Goal: Task Accomplishment & Management: Complete application form

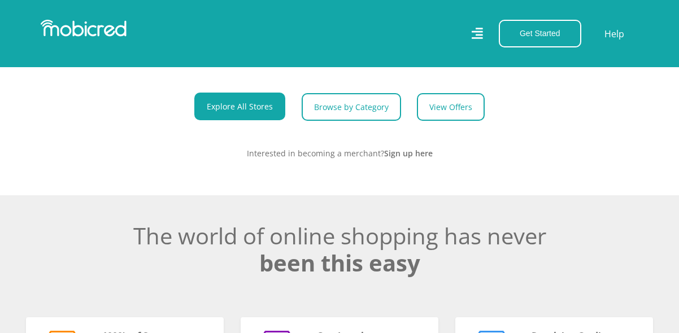
scroll to position [0, 1448]
drag, startPoint x: 683, startPoint y: 28, endPoint x: 680, endPoint y: 90, distance: 62.2
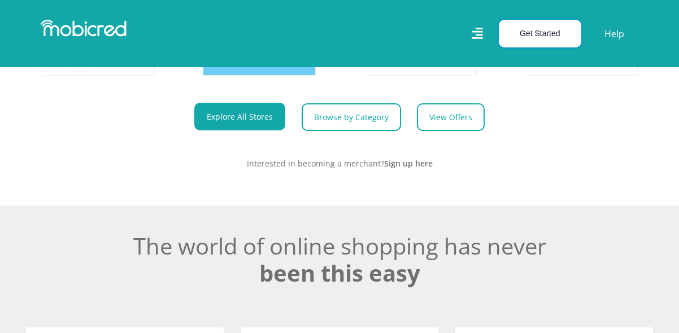
click at [528, 40] on button "Get Started" at bounding box center [539, 34] width 82 height 28
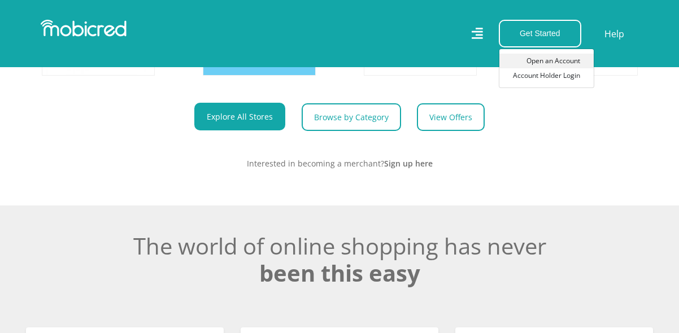
click at [577, 64] on link "Open an Account" at bounding box center [546, 61] width 94 height 15
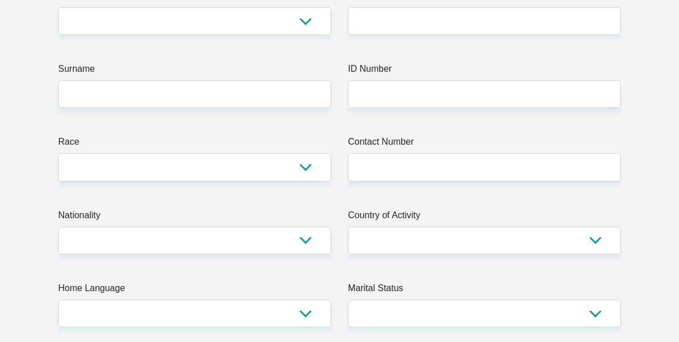
scroll to position [223, 0]
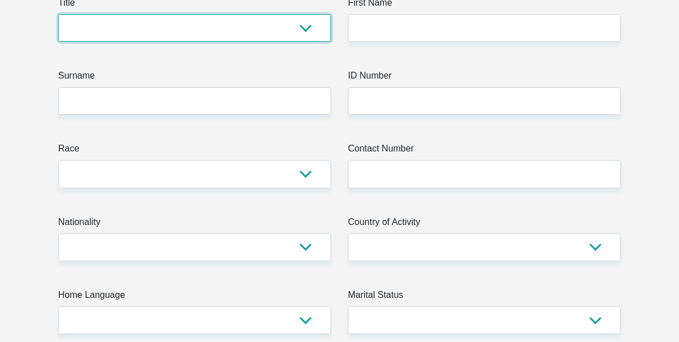
click at [306, 27] on select "Mr Ms Mrs Dr Other" at bounding box center [194, 28] width 273 height 28
select select "Ms"
click at [58, 14] on select "Mr Ms Mrs Dr Other" at bounding box center [194, 28] width 273 height 28
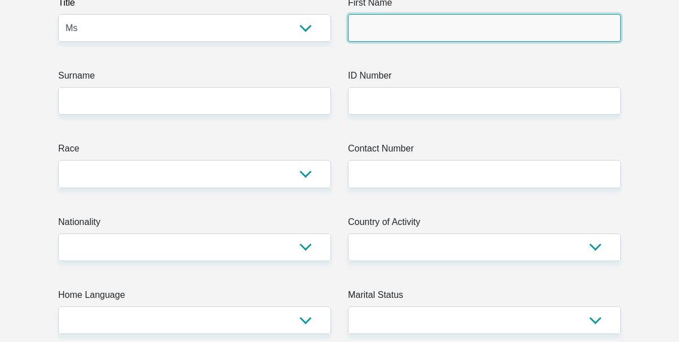
click at [387, 22] on input "First Name" at bounding box center [484, 28] width 273 height 28
type input "Amanda"
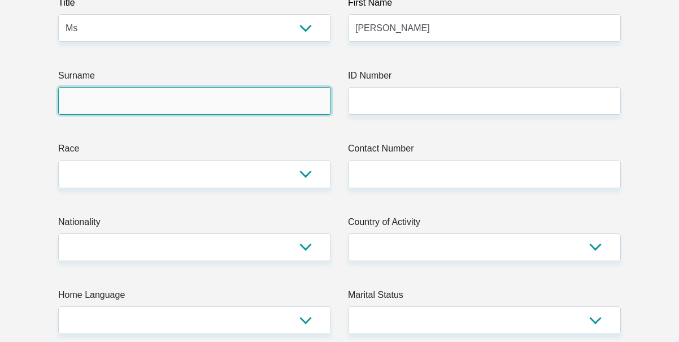
click at [240, 94] on input "Surname" at bounding box center [194, 101] width 273 height 28
type input "Mhlanzi"
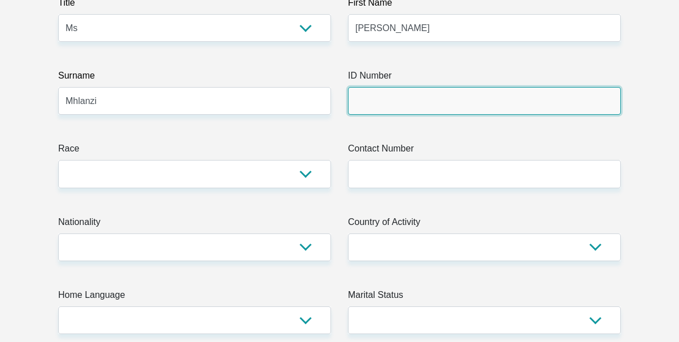
click at [368, 91] on input "ID Number" at bounding box center [484, 101] width 273 height 28
type input "9907210491087"
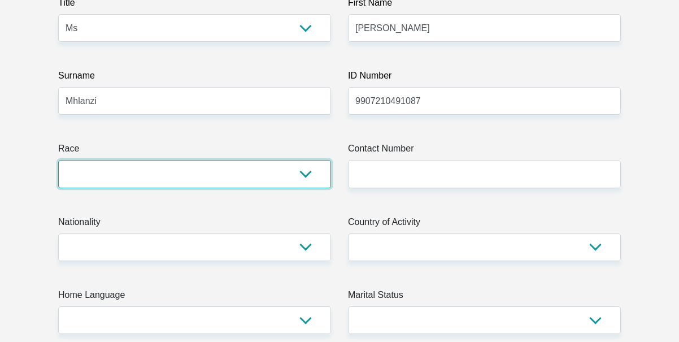
click at [203, 177] on select "Black Coloured Indian White Other" at bounding box center [194, 174] width 273 height 28
select select "1"
click at [58, 160] on select "Black Coloured Indian White Other" at bounding box center [194, 174] width 273 height 28
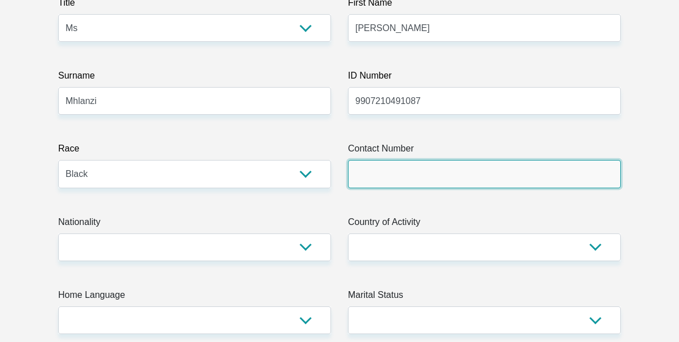
click at [397, 169] on input "Contact Number" at bounding box center [484, 174] width 273 height 28
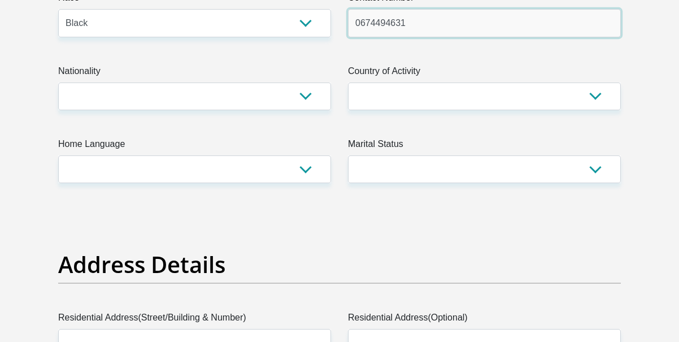
scroll to position [366, 0]
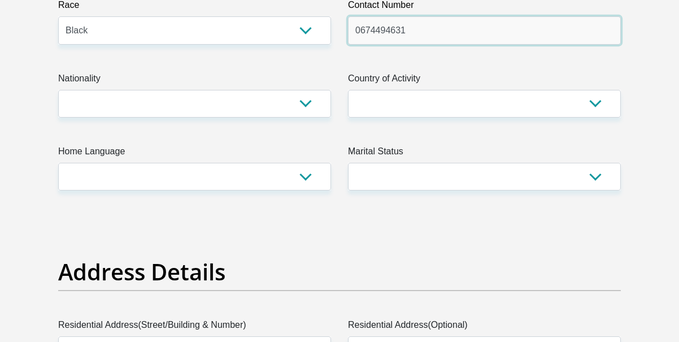
type input "0674494631"
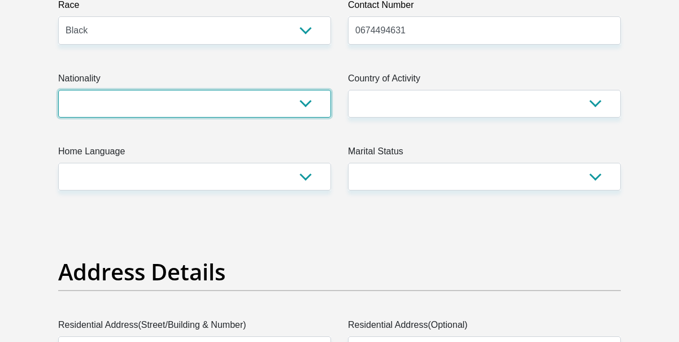
click at [158, 98] on select "South Africa Afghanistan Aland Islands Albania Algeria America Samoa American V…" at bounding box center [194, 104] width 273 height 28
select select "ZAF"
click at [58, 90] on select "South Africa Afghanistan Aland Islands Albania Algeria America Samoa American V…" at bounding box center [194, 104] width 273 height 28
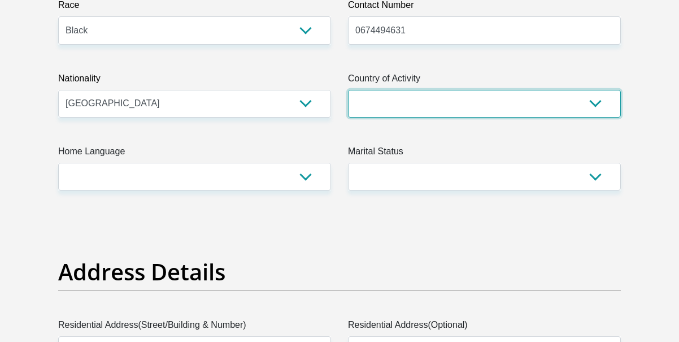
click at [387, 95] on select "South Africa Afghanistan Aland Islands Albania Algeria America Samoa American V…" at bounding box center [484, 104] width 273 height 28
select select "ZAF"
click at [348, 90] on select "South Africa Afghanistan Aland Islands Albania Algeria America Samoa American V…" at bounding box center [484, 104] width 273 height 28
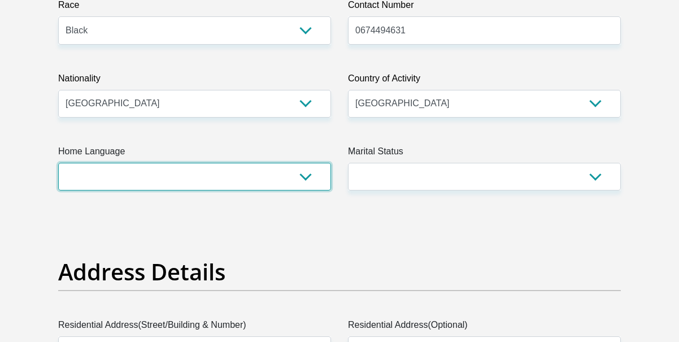
click at [287, 179] on select "Afrikaans English Sepedi South Ndebele Southern Sotho Swati Tsonga Tswana Venda…" at bounding box center [194, 177] width 273 height 28
select select "eng"
click at [58, 163] on select "Afrikaans English Sepedi South Ndebele Southern Sotho Swati Tsonga Tswana Venda…" at bounding box center [194, 177] width 273 height 28
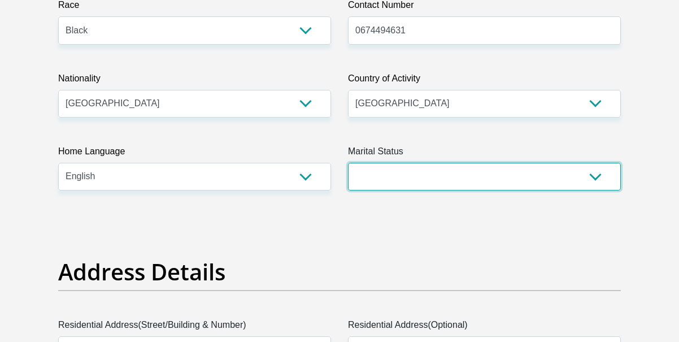
click at [403, 164] on select "Married ANC Single Divorced Widowed Married COP or Customary Law" at bounding box center [484, 177] width 273 height 28
select select "2"
click at [348, 163] on select "Married ANC Single Divorced Widowed Married COP or Customary Law" at bounding box center [484, 177] width 273 height 28
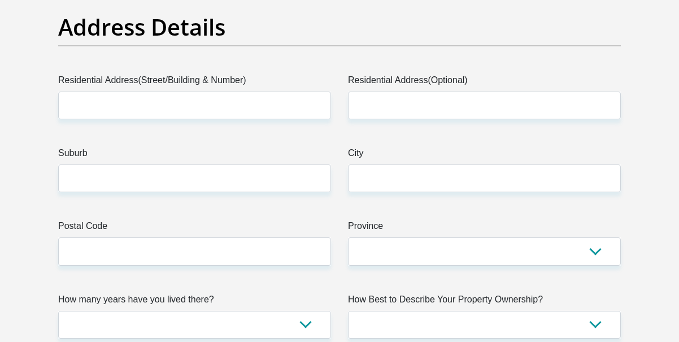
scroll to position [589, 0]
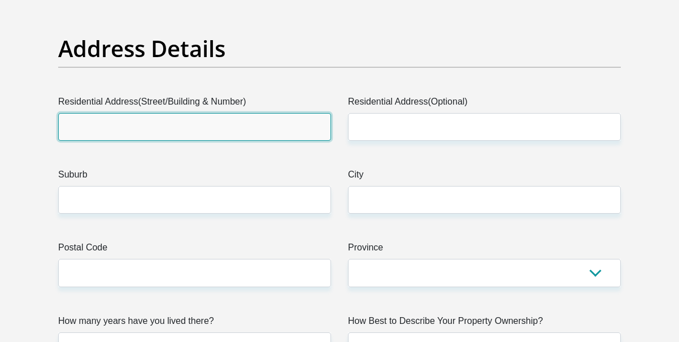
click at [224, 137] on input "Residential Address(Street/Building & Number)" at bounding box center [194, 127] width 273 height 28
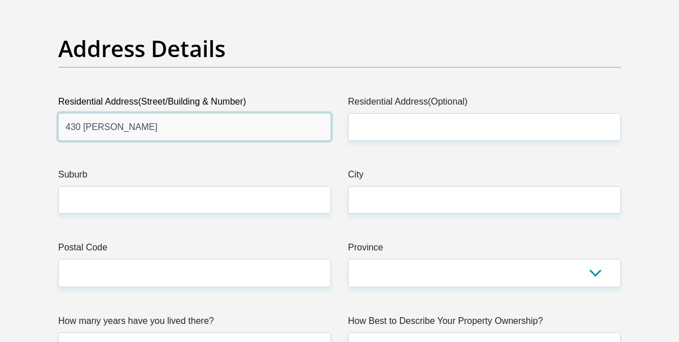
type input "430 Mahatma Gandi"
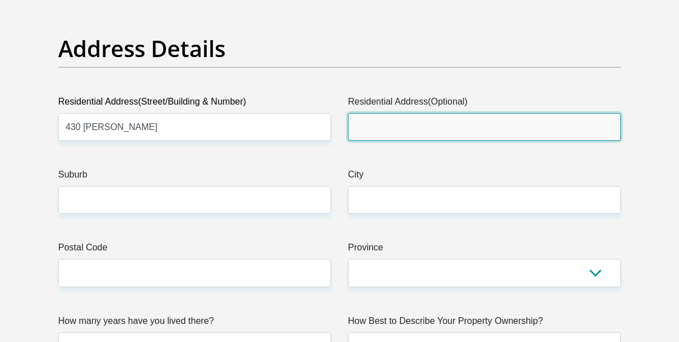
click at [348, 119] on input "Residential Address(Optional)" at bounding box center [484, 127] width 273 height 28
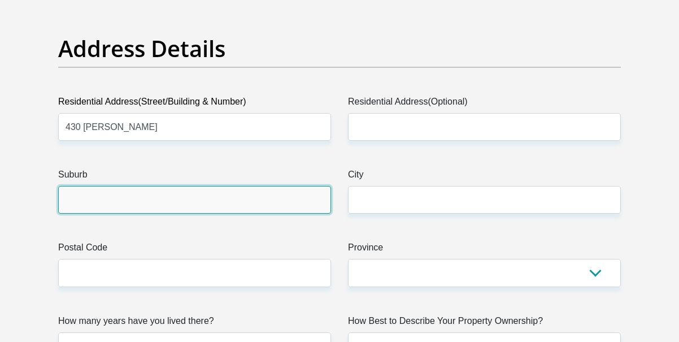
click at [214, 203] on input "Suburb" at bounding box center [194, 200] width 273 height 28
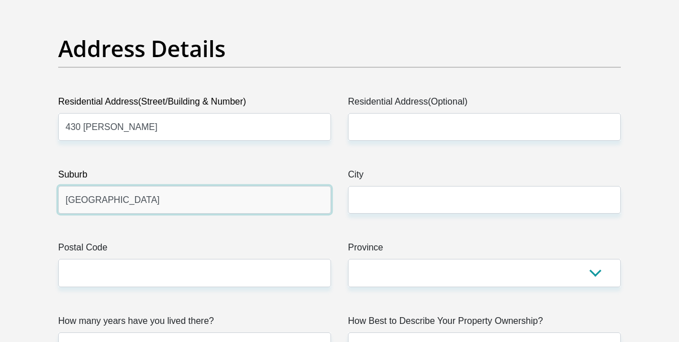
type input "South Beach"
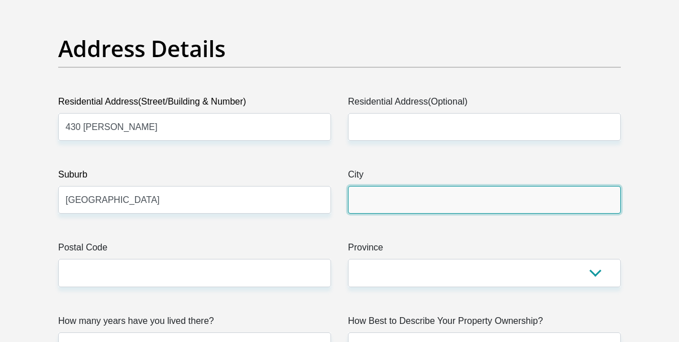
click at [361, 191] on input "City" at bounding box center [484, 200] width 273 height 28
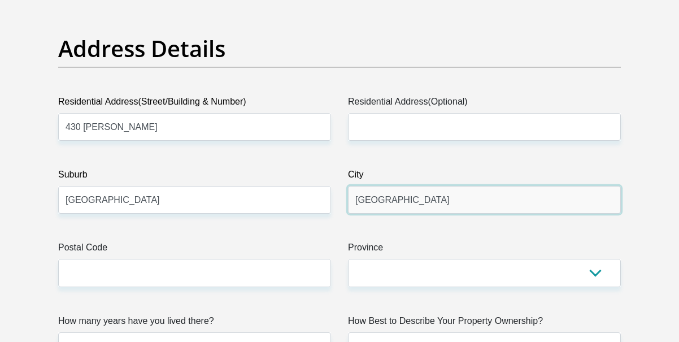
type input "Durban"
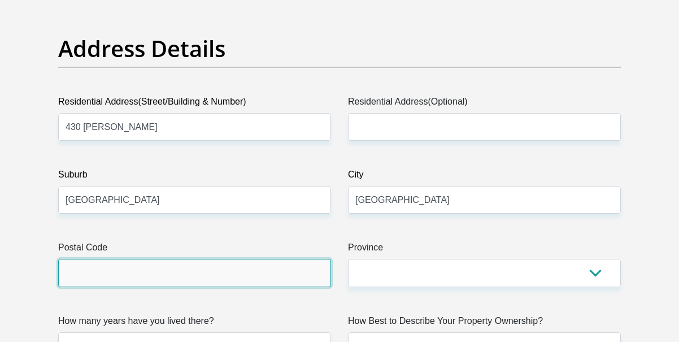
click at [165, 275] on input "Postal Code" at bounding box center [194, 273] width 273 height 28
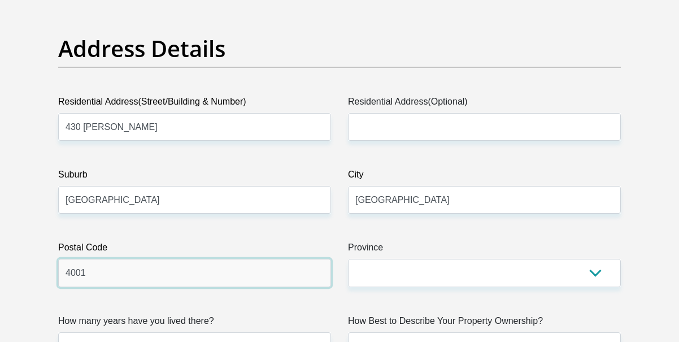
type input "4001"
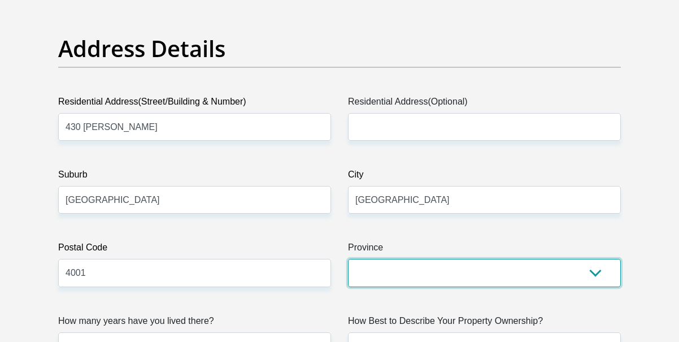
click at [437, 269] on select "Eastern Cape Free State Gauteng KwaZulu-Natal Limpopo Mpumalanga Northern Cape …" at bounding box center [484, 273] width 273 height 28
select select "KwaZulu-Natal"
click at [348, 259] on select "Eastern Cape Free State Gauteng KwaZulu-Natal Limpopo Mpumalanga Northern Cape …" at bounding box center [484, 273] width 273 height 28
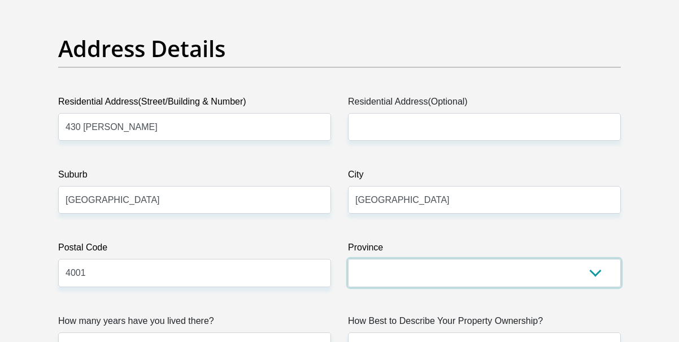
scroll to position [790, 0]
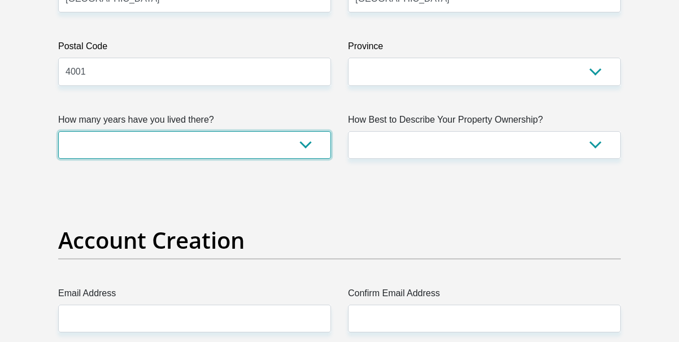
click at [307, 146] on select "less than 1 year 1-3 years 3-5 years 5+ years" at bounding box center [194, 145] width 273 height 28
select select "5"
click at [58, 131] on select "less than 1 year 1-3 years 3-5 years 5+ years" at bounding box center [194, 145] width 273 height 28
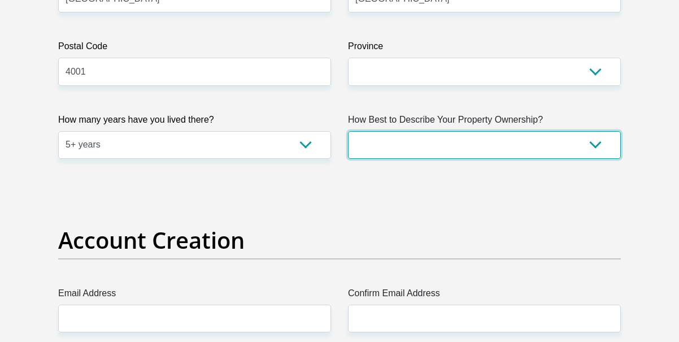
click at [423, 142] on select "Owned Rented Family Owned Company Dwelling" at bounding box center [484, 145] width 273 height 28
select select "parents"
click at [348, 131] on select "Owned Rented Family Owned Company Dwelling" at bounding box center [484, 145] width 273 height 28
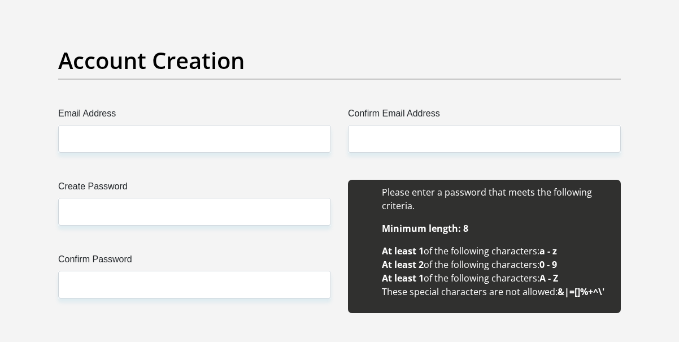
scroll to position [934, 0]
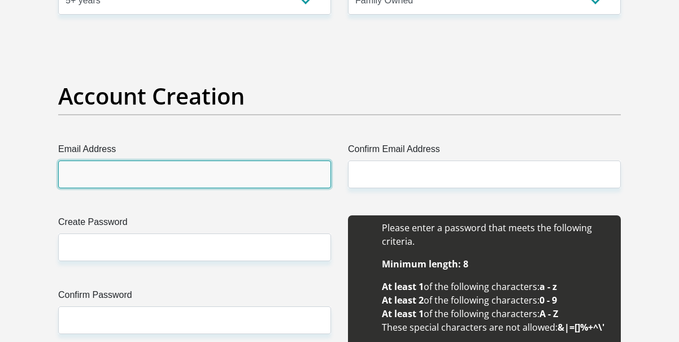
click at [194, 179] on input "Email Address" at bounding box center [194, 174] width 273 height 28
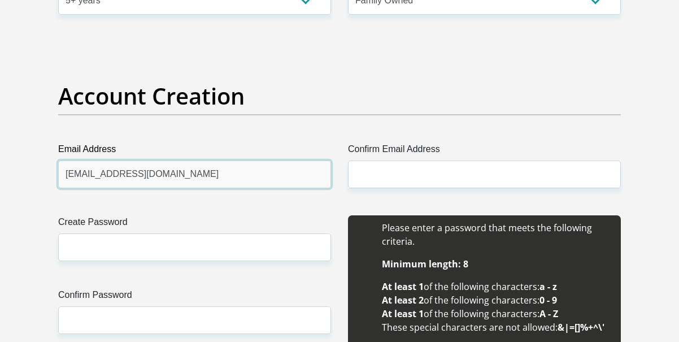
type input "amandamhlanzi2021@gmail.com"
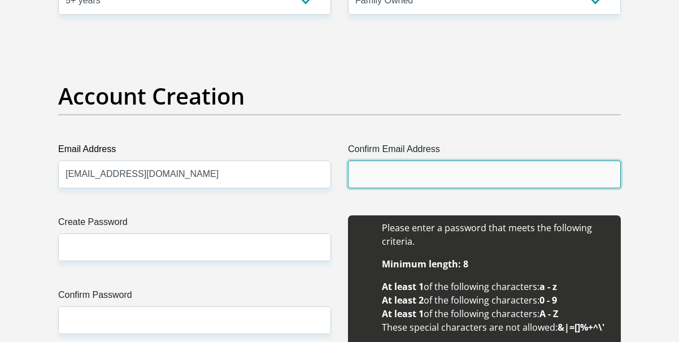
click at [361, 177] on input "Confirm Email Address" at bounding box center [484, 174] width 273 height 28
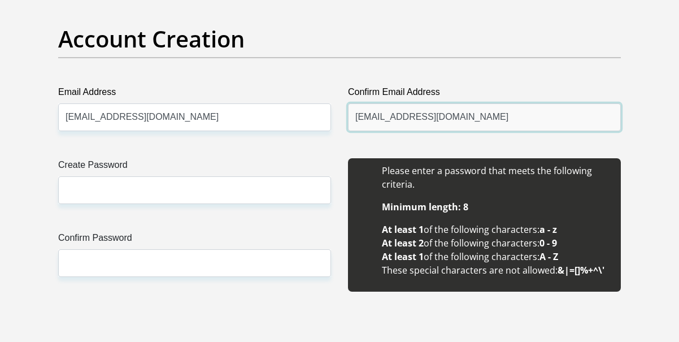
scroll to position [1006, 0]
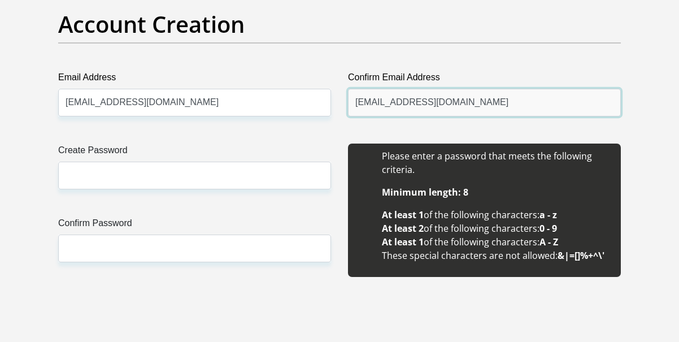
type input "amandamhlanzi2021@gmail.com"
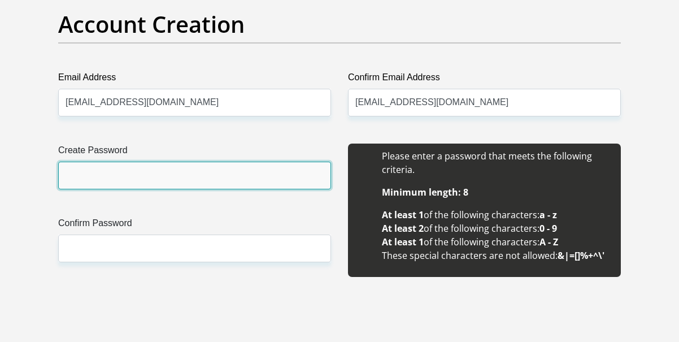
click at [119, 177] on input "Create Password" at bounding box center [194, 175] width 273 height 28
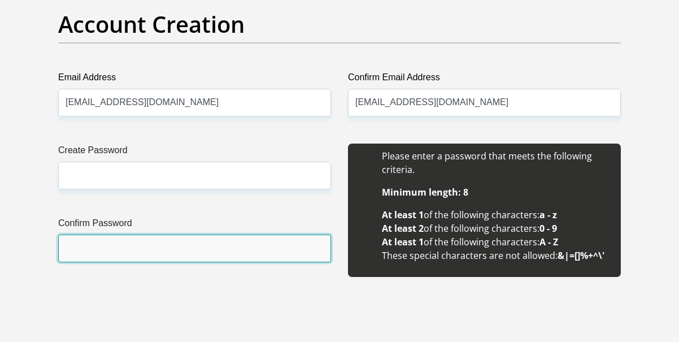
click at [119, 239] on input "Confirm Password" at bounding box center [194, 248] width 273 height 28
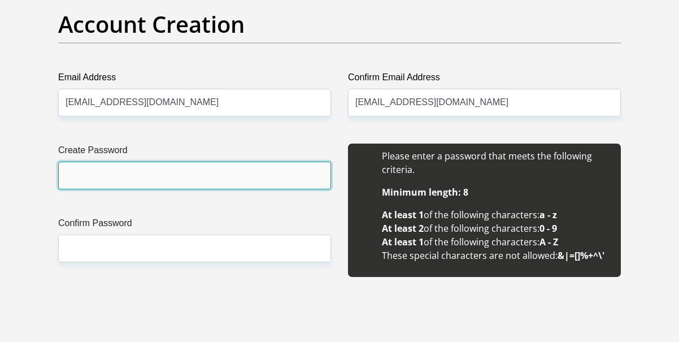
click at [119, 179] on input "Create Password" at bounding box center [194, 175] width 273 height 28
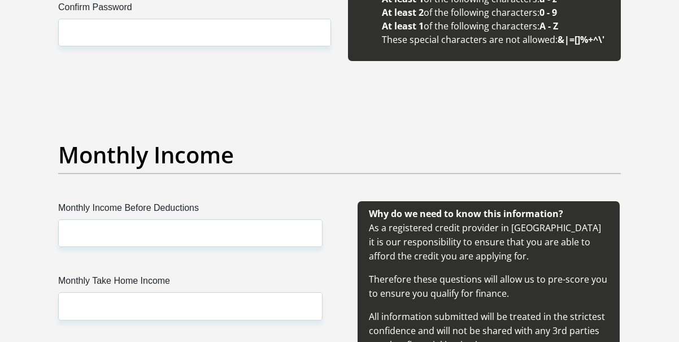
scroll to position [1358, 0]
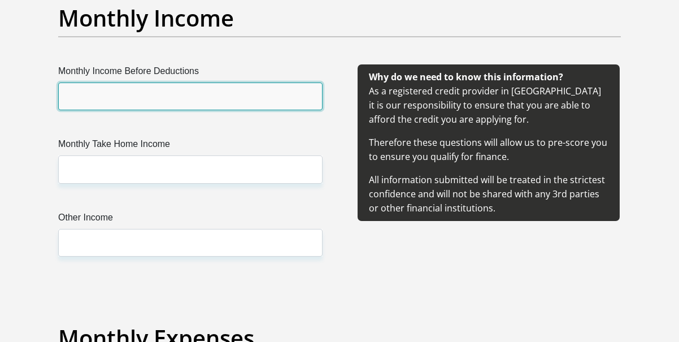
click at [186, 107] on input "Monthly Income Before Deductions" at bounding box center [190, 96] width 264 height 28
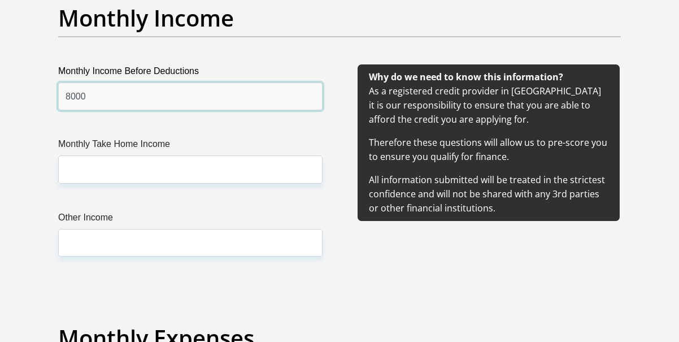
type input "8000"
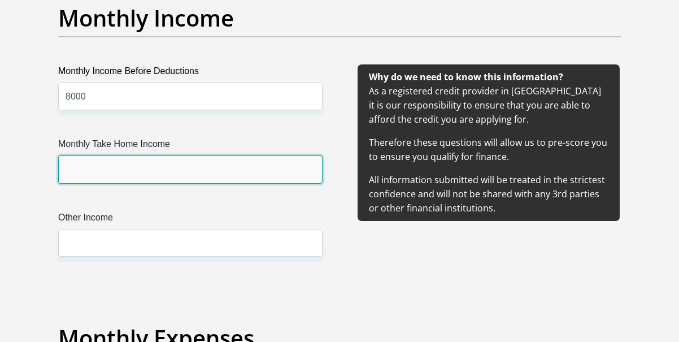
click at [161, 169] on input "Monthly Take Home Income" at bounding box center [190, 169] width 264 height 28
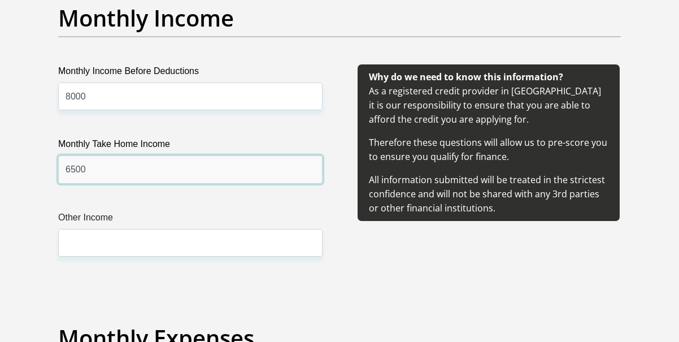
type input "6500"
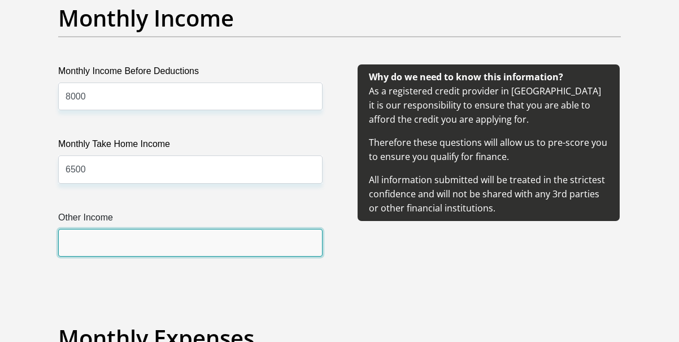
click at [148, 242] on input "Other Income" at bounding box center [190, 243] width 264 height 28
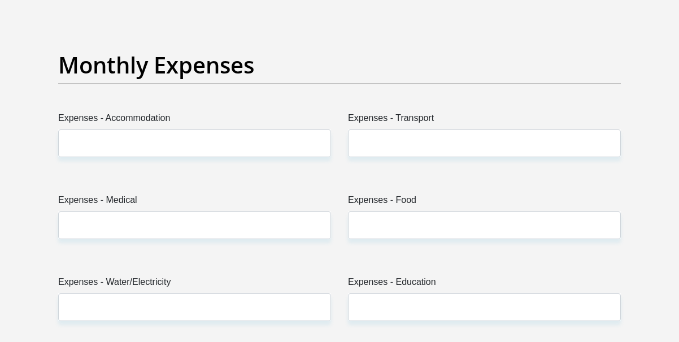
scroll to position [1717, 0]
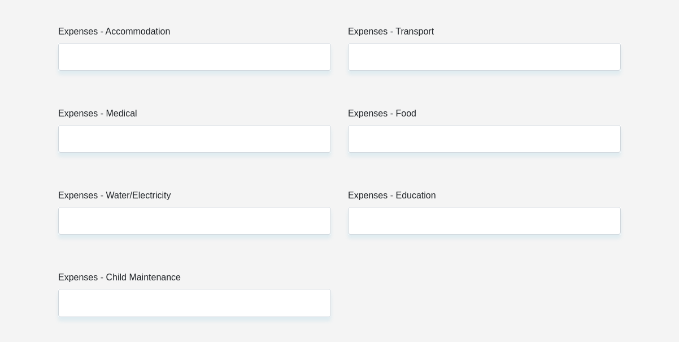
type input "1000"
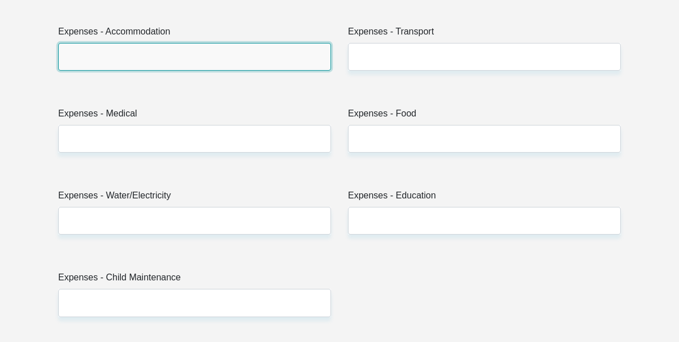
click at [128, 58] on input "Expenses - Accommodation" at bounding box center [194, 57] width 273 height 28
type input "0"
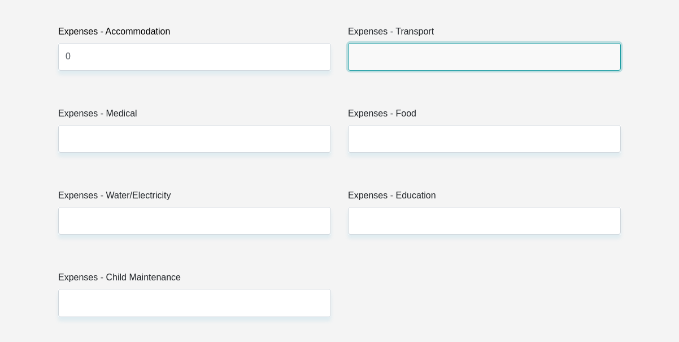
click at [404, 60] on input "Expenses - Transport" at bounding box center [484, 57] width 273 height 28
type input "500"
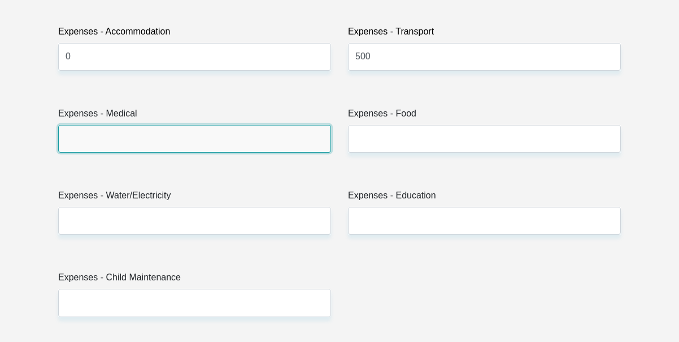
click at [234, 144] on input "Expenses - Medical" at bounding box center [194, 139] width 273 height 28
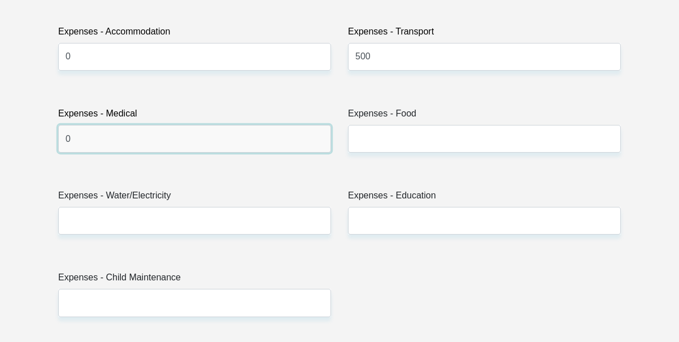
type input "0"
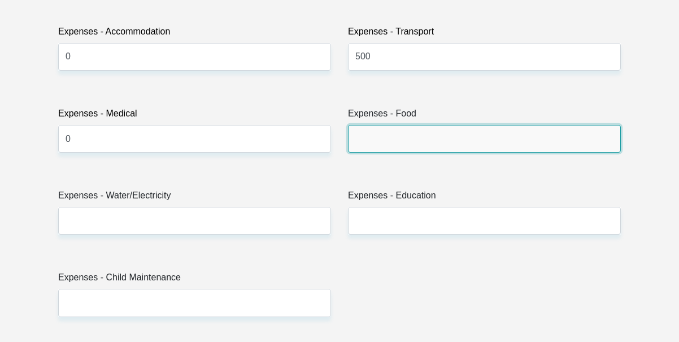
click at [365, 139] on input "Expenses - Food" at bounding box center [484, 139] width 273 height 28
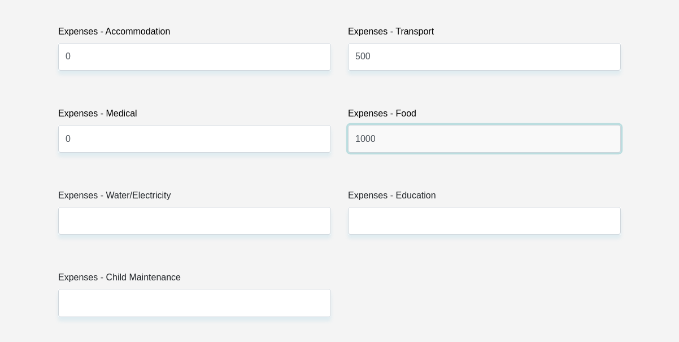
type input "1000"
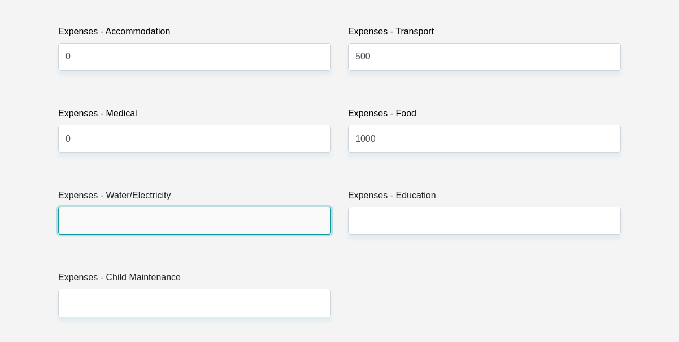
click at [257, 225] on input "Expenses - Water/Electricity" at bounding box center [194, 221] width 273 height 28
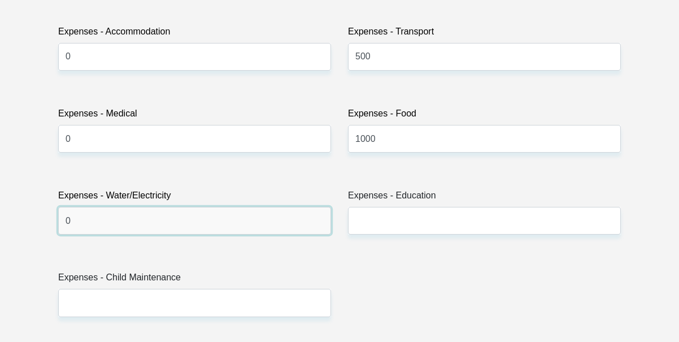
type input "0"
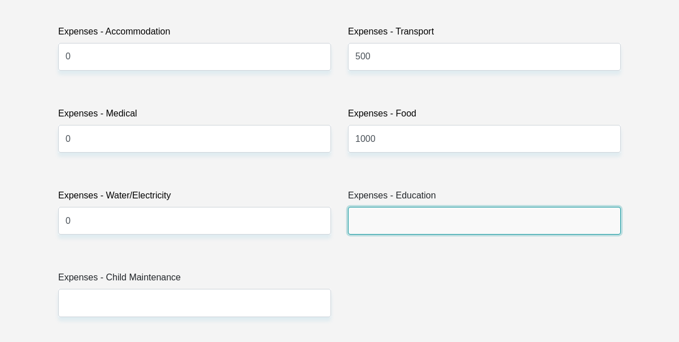
click at [386, 229] on input "Expenses - Education" at bounding box center [484, 221] width 273 height 28
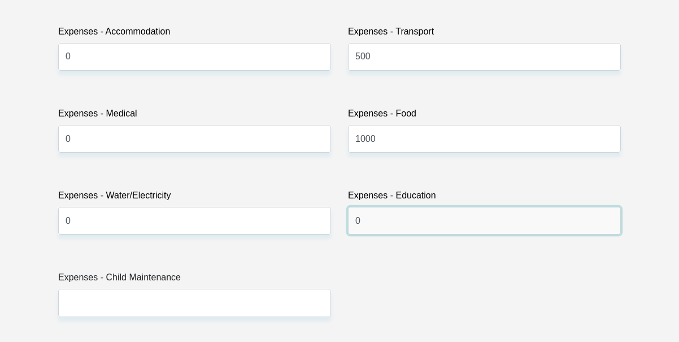
type input "0"
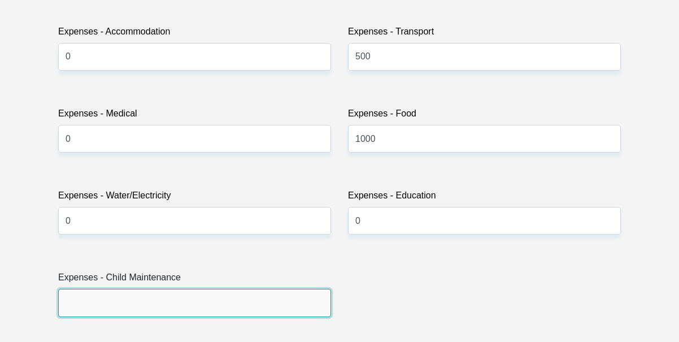
click at [294, 305] on input "Expenses - Child Maintenance" at bounding box center [194, 302] width 273 height 28
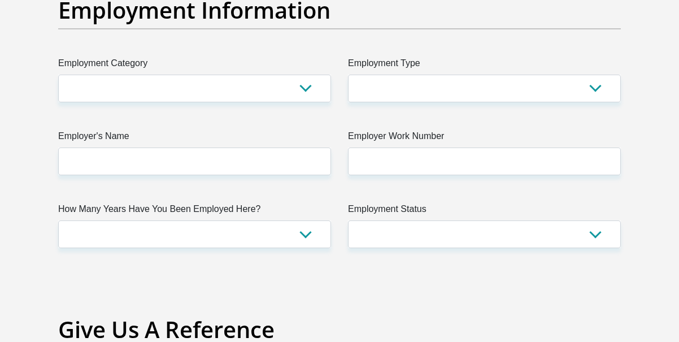
scroll to position [2120, 0]
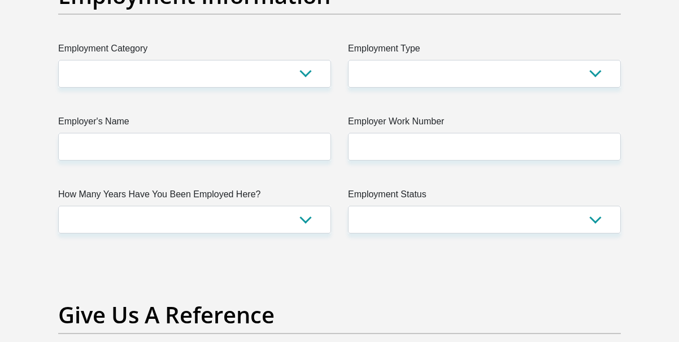
type input "0"
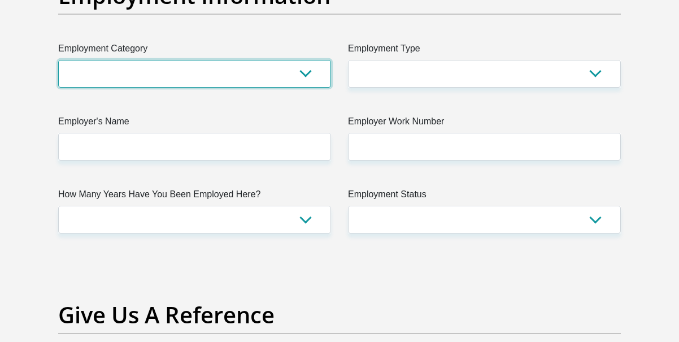
click at [191, 78] on select "AGRICULTURE ALCOHOL & TOBACCO CONSTRUCTION MATERIALS METALLURGY EQUIPMENT FOR R…" at bounding box center [194, 74] width 273 height 28
select select "71"
click at [58, 60] on select "AGRICULTURE ALCOHOL & TOBACCO CONSTRUCTION MATERIALS METALLURGY EQUIPMENT FOR R…" at bounding box center [194, 74] width 273 height 28
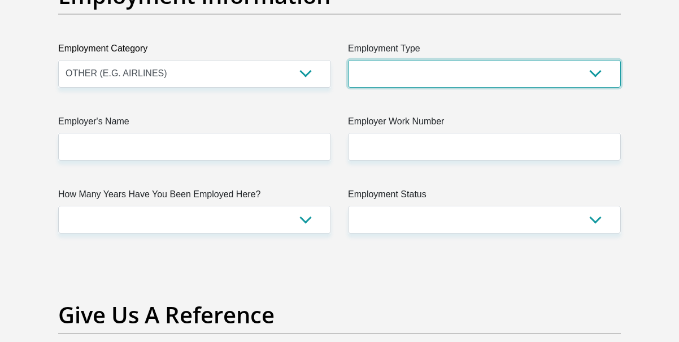
click at [443, 76] on select "College/Lecturer Craft Seller Creative Driver Executive Farmer Forces - Non Com…" at bounding box center [484, 74] width 273 height 28
select select "Office Staff/Clerk"
click at [348, 60] on select "College/Lecturer Craft Seller Creative Driver Executive Farmer Forces - Non Com…" at bounding box center [484, 74] width 273 height 28
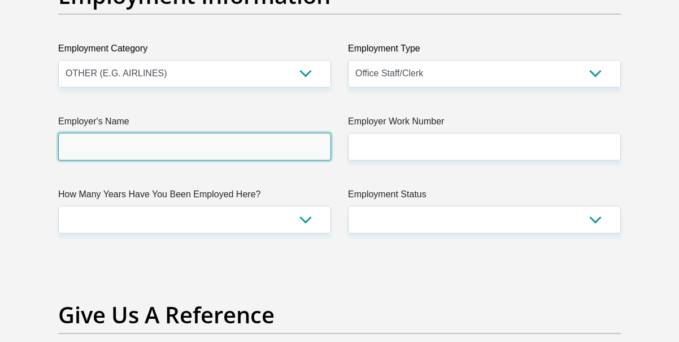
click at [264, 156] on input "Employer's Name" at bounding box center [194, 147] width 273 height 28
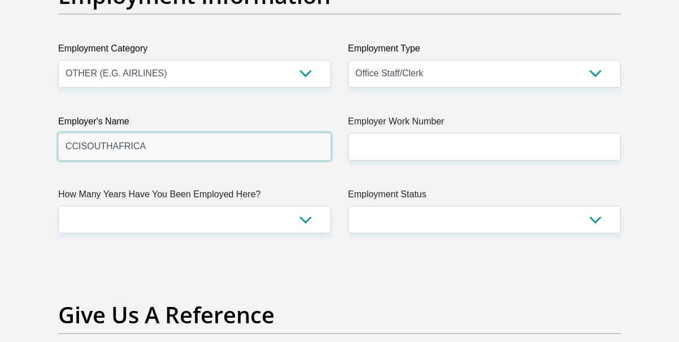
type input "CCISOUTHAFRICA"
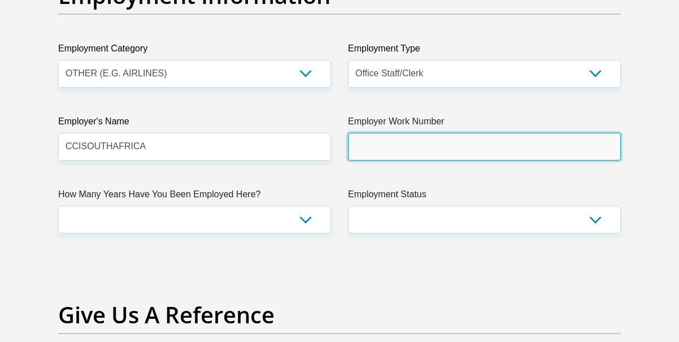
click at [410, 139] on input "Employer Work Number" at bounding box center [484, 147] width 273 height 28
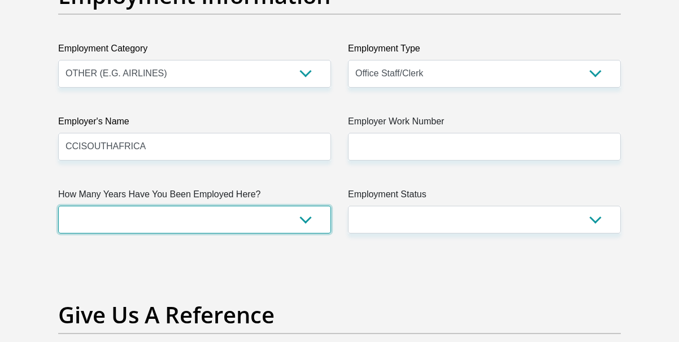
click at [296, 224] on select "less than 1 year 1-3 years 3-5 years 5+ years" at bounding box center [194, 219] width 273 height 28
select select "24"
click at [58, 205] on select "less than 1 year 1-3 years 3-5 years 5+ years" at bounding box center [194, 219] width 273 height 28
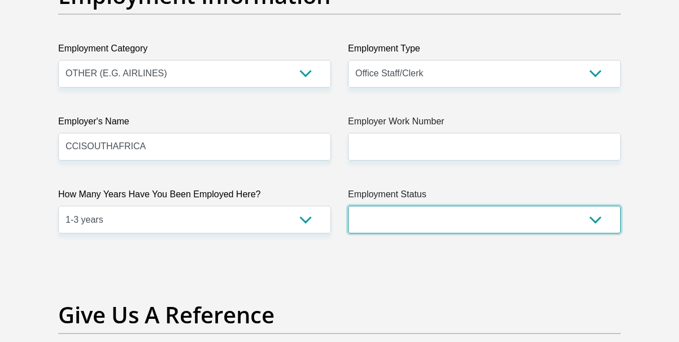
click at [410, 213] on select "Permanent/Full-time Part-time/Casual Contract Worker Self-Employed Housewife Re…" at bounding box center [484, 219] width 273 height 28
select select "1"
click at [348, 205] on select "Permanent/Full-time Part-time/Casual Contract Worker Self-Employed Housewife Re…" at bounding box center [484, 219] width 273 height 28
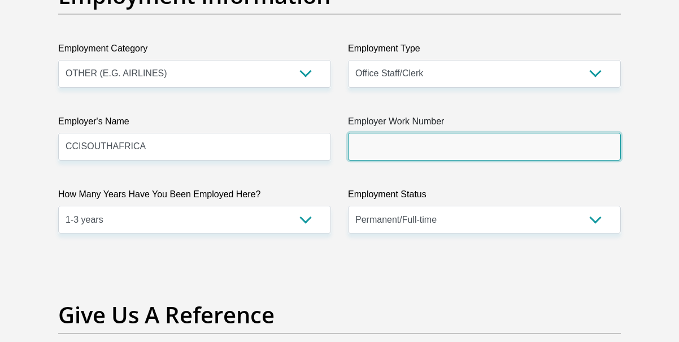
click at [432, 146] on input "Employer Work Number" at bounding box center [484, 147] width 273 height 28
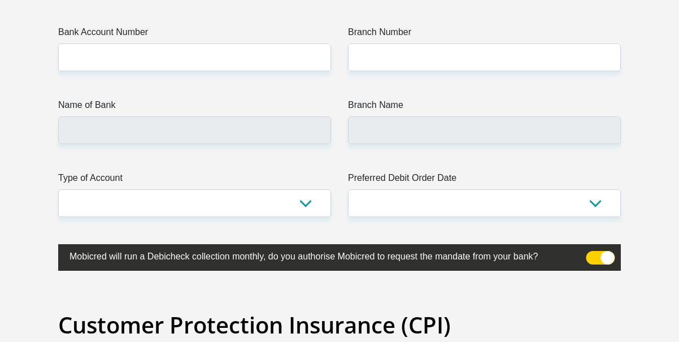
scroll to position [2687, 0]
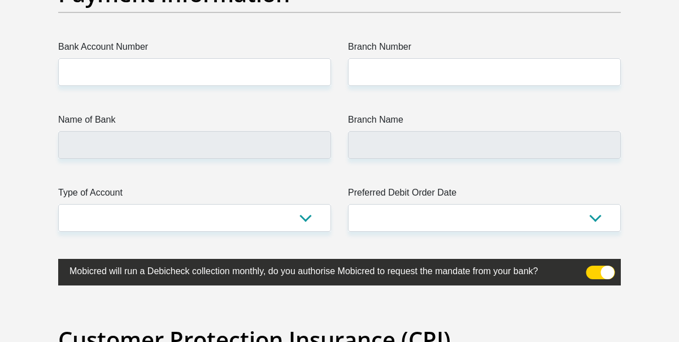
type input "0310083200"
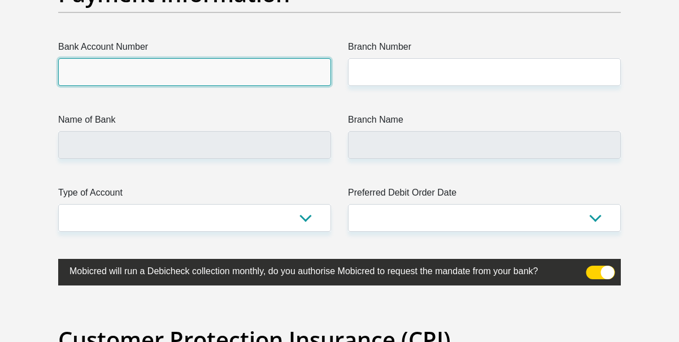
click at [122, 69] on input "Bank Account Number" at bounding box center [194, 72] width 273 height 28
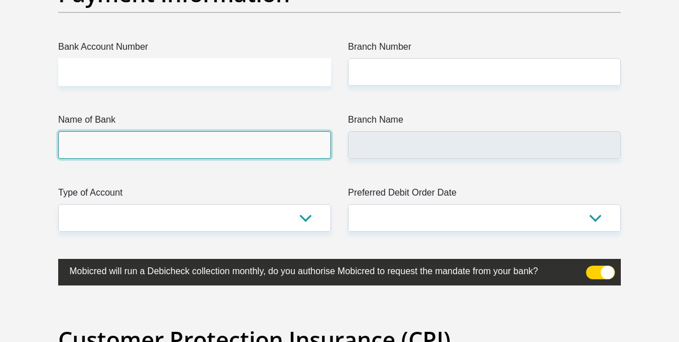
click at [130, 143] on input "Name of Bank" at bounding box center [194, 145] width 273 height 28
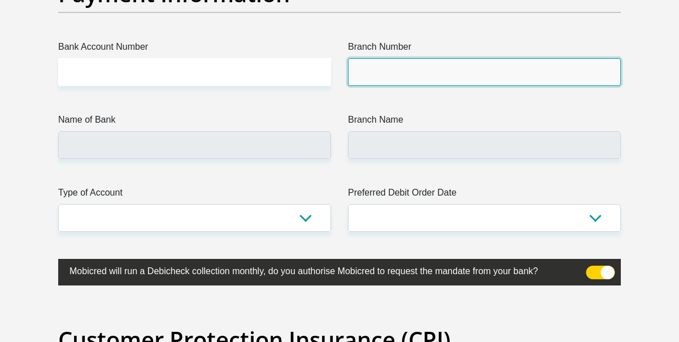
click at [414, 74] on input "Branch Number" at bounding box center [484, 72] width 273 height 28
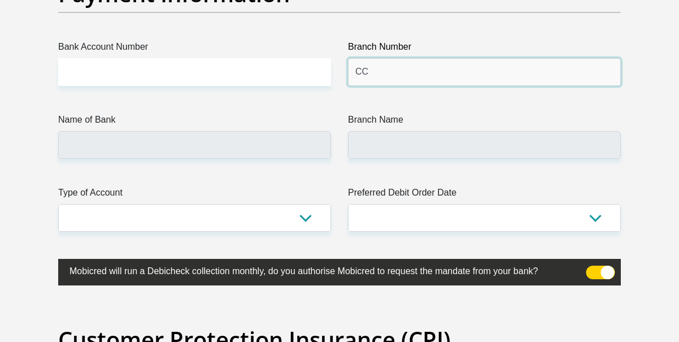
type input "C"
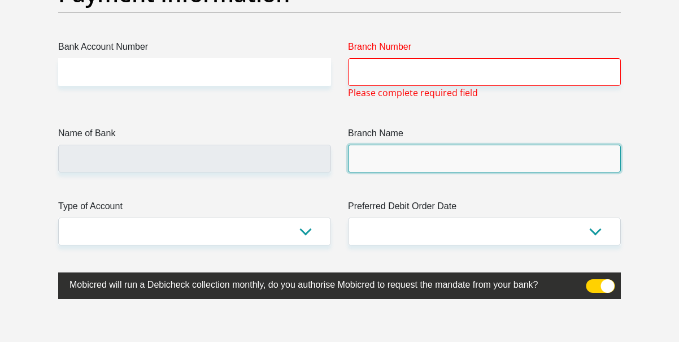
click at [405, 162] on input "Branch Name" at bounding box center [484, 159] width 273 height 28
click at [408, 167] on input "Branch Name" at bounding box center [484, 159] width 273 height 28
